Goal: Information Seeking & Learning: Learn about a topic

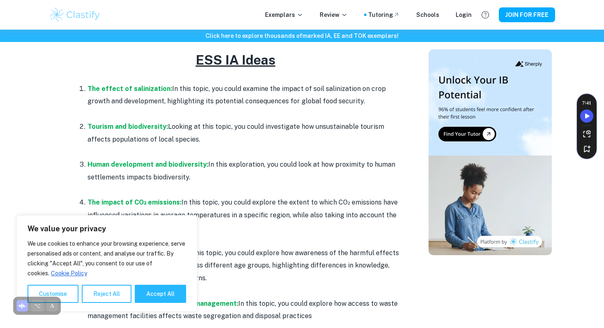
scroll to position [403, 0]
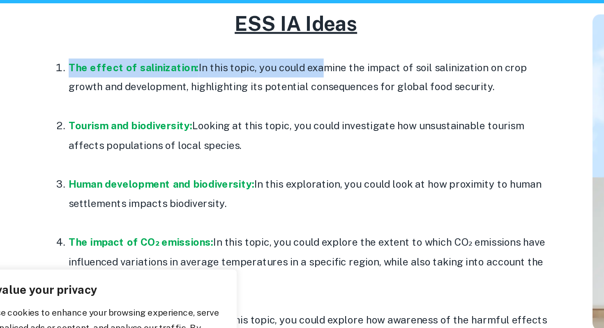
drag, startPoint x: 86, startPoint y: 82, endPoint x: 244, endPoint y: 90, distance: 158.4
click at [244, 90] on li "The effect of salinization: In this topic, you could examine the impact of soil…" at bounding box center [244, 97] width 312 height 38
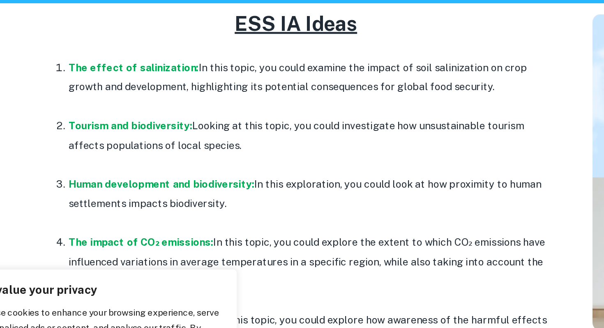
click at [265, 64] on h2 "ESS IA Ideas" at bounding box center [235, 56] width 329 height 20
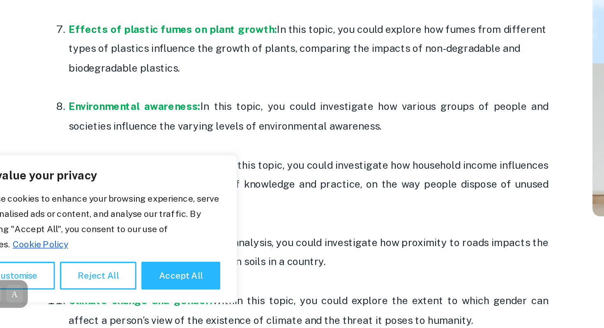
scroll to position [606, 0]
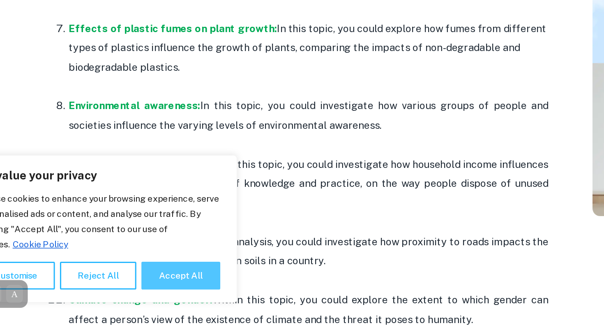
click at [161, 290] on button "Accept All" at bounding box center [160, 293] width 51 height 18
checkbox input "true"
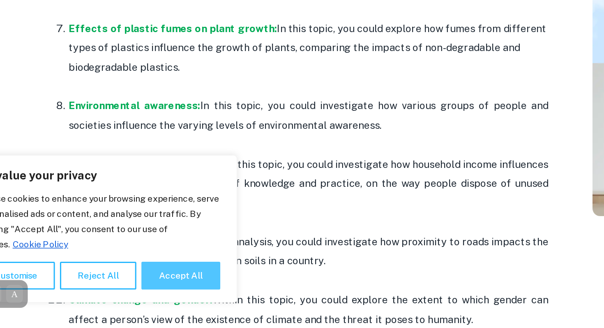
checkbox input "true"
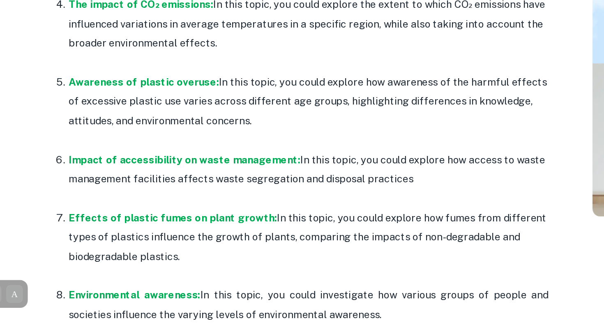
scroll to position [502, 0]
